Goal: Task Accomplishment & Management: Understand process/instructions

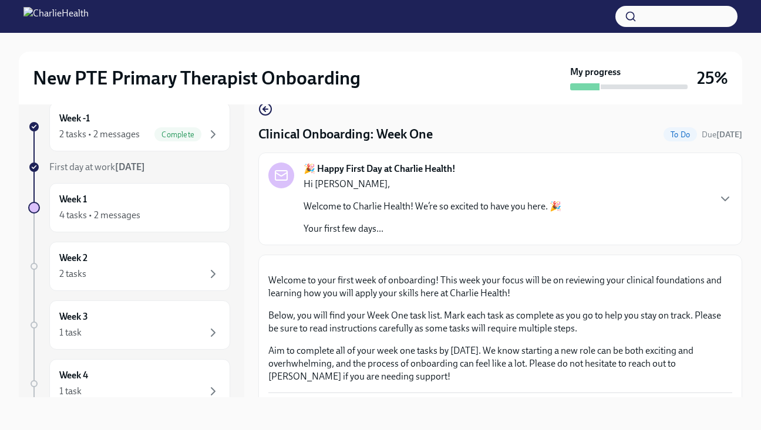
scroll to position [1669, 0]
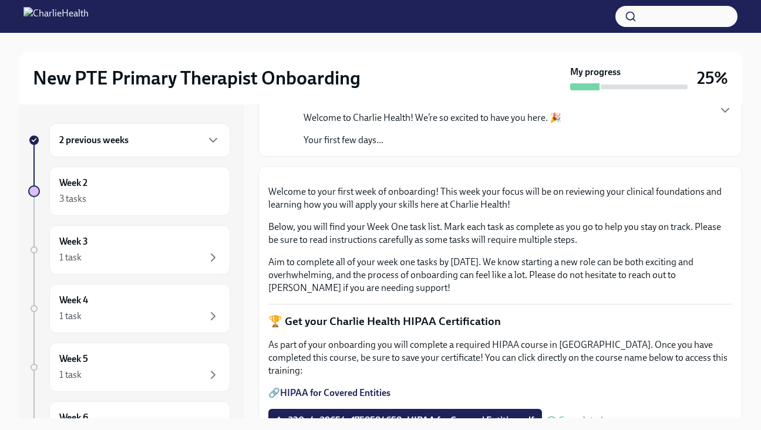
scroll to position [110, 0]
click at [156, 197] on div "3 tasks" at bounding box center [139, 199] width 161 height 14
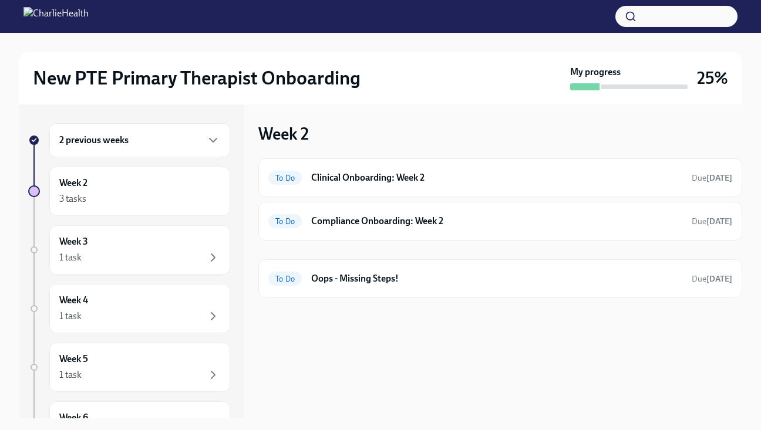
click at [187, 151] on div "2 previous weeks" at bounding box center [139, 140] width 181 height 34
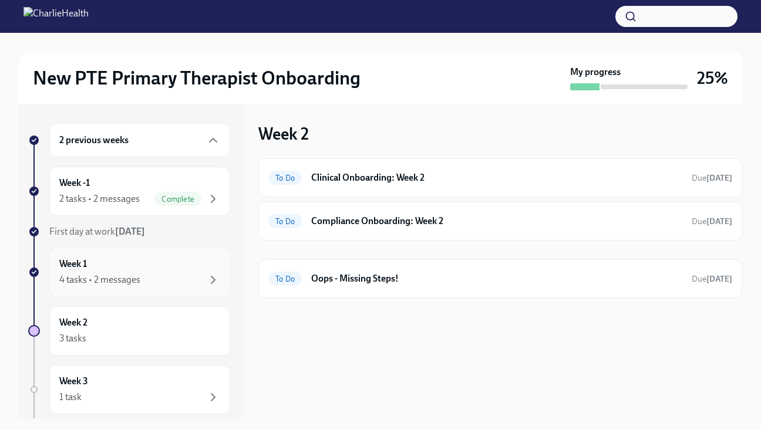
click at [166, 269] on div "Week 1 4 tasks • 2 messages" at bounding box center [139, 272] width 161 height 29
